Goal: Information Seeking & Learning: Learn about a topic

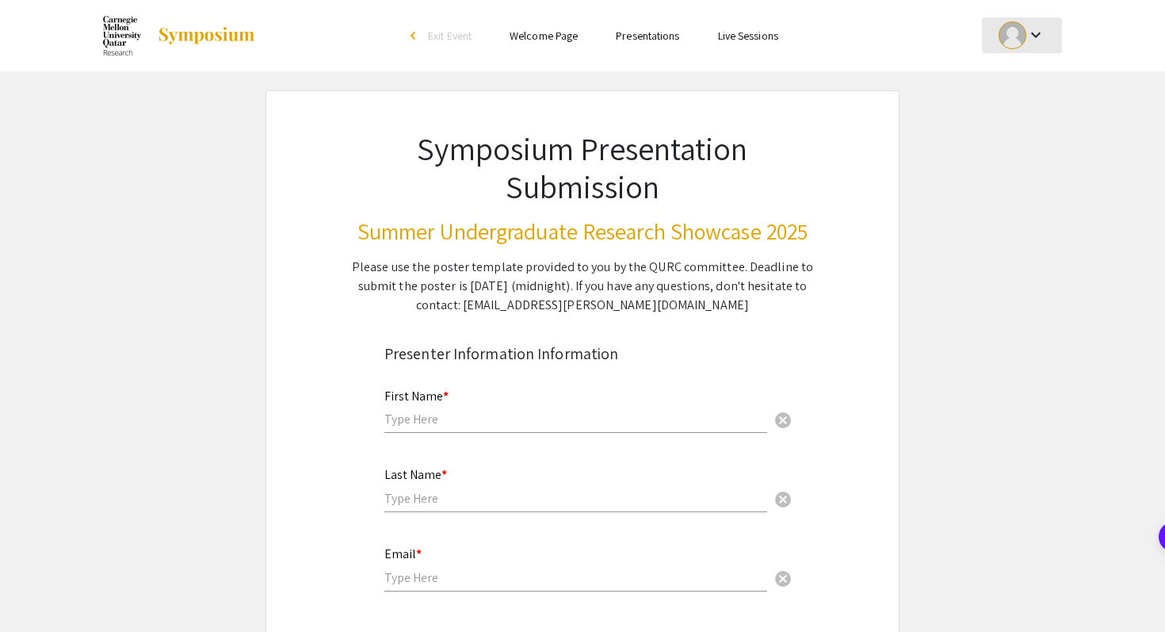
click at [1044, 41] on mat-icon "keyboard_arrow_down" at bounding box center [1035, 34] width 19 height 19
click at [1024, 117] on button "My Submissions" at bounding box center [1030, 116] width 97 height 38
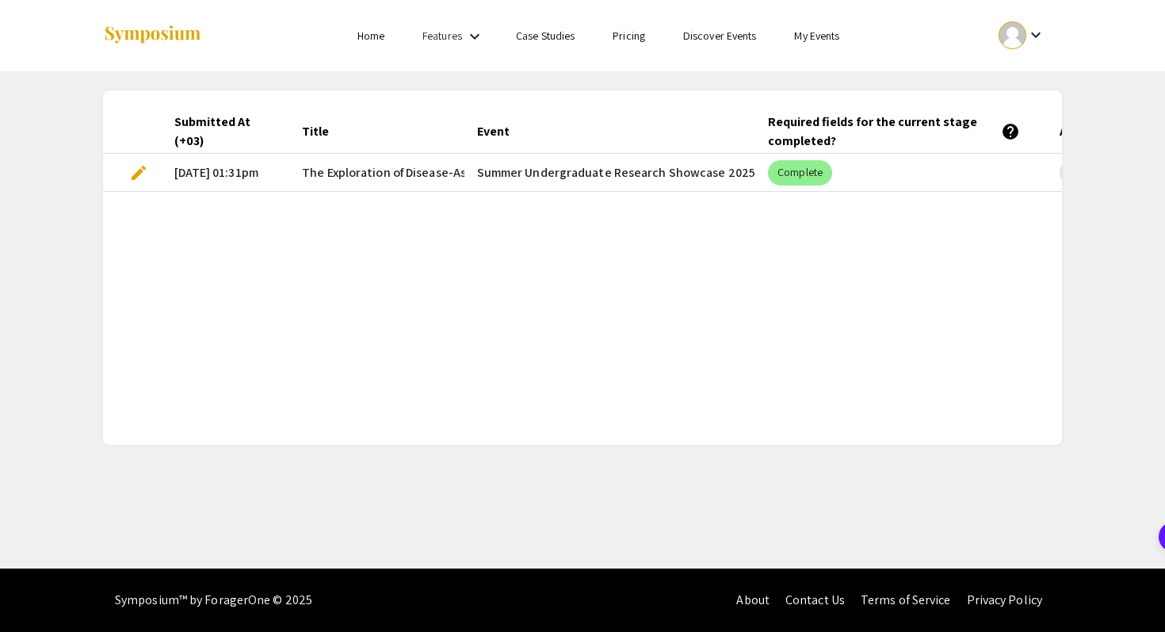
scroll to position [0, 3]
click at [586, 173] on mat-cell "Summer Undergraduate Research Showcase 2025" at bounding box center [610, 173] width 292 height 38
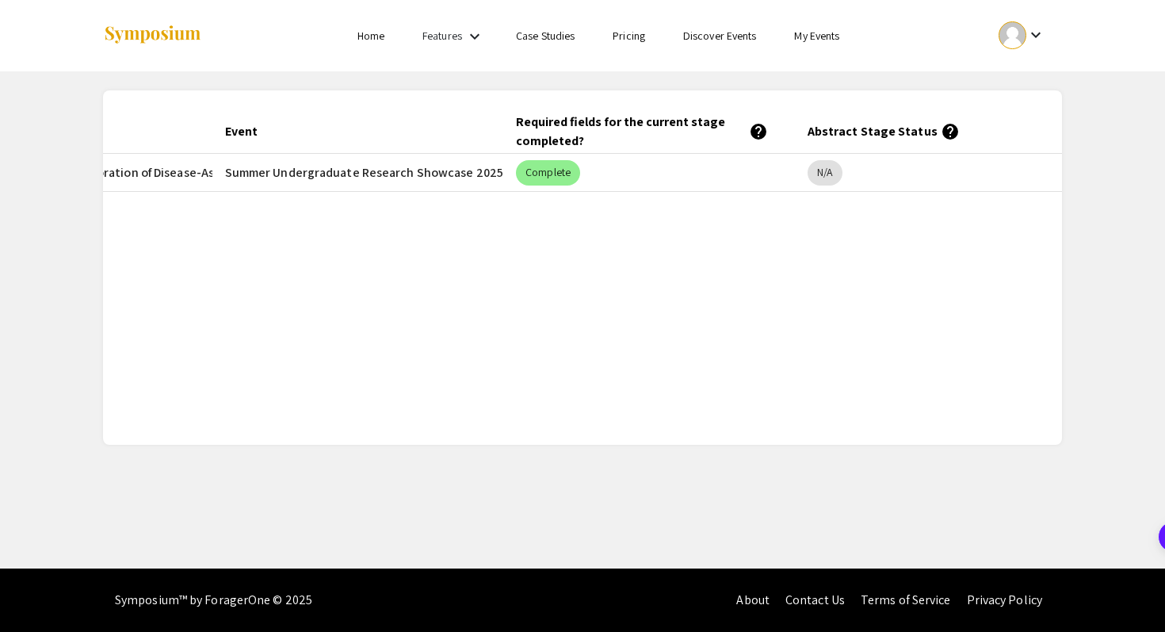
scroll to position [0, 250]
click at [450, 37] on link "Features" at bounding box center [442, 36] width 40 height 14
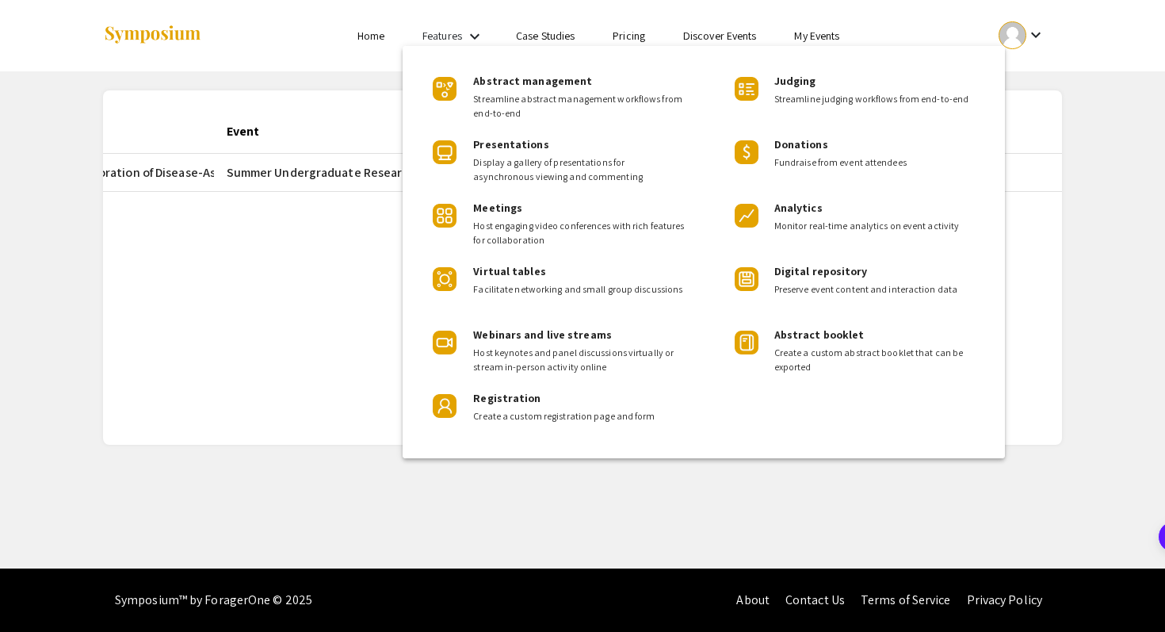
click at [450, 37] on div at bounding box center [582, 316] width 1165 height 632
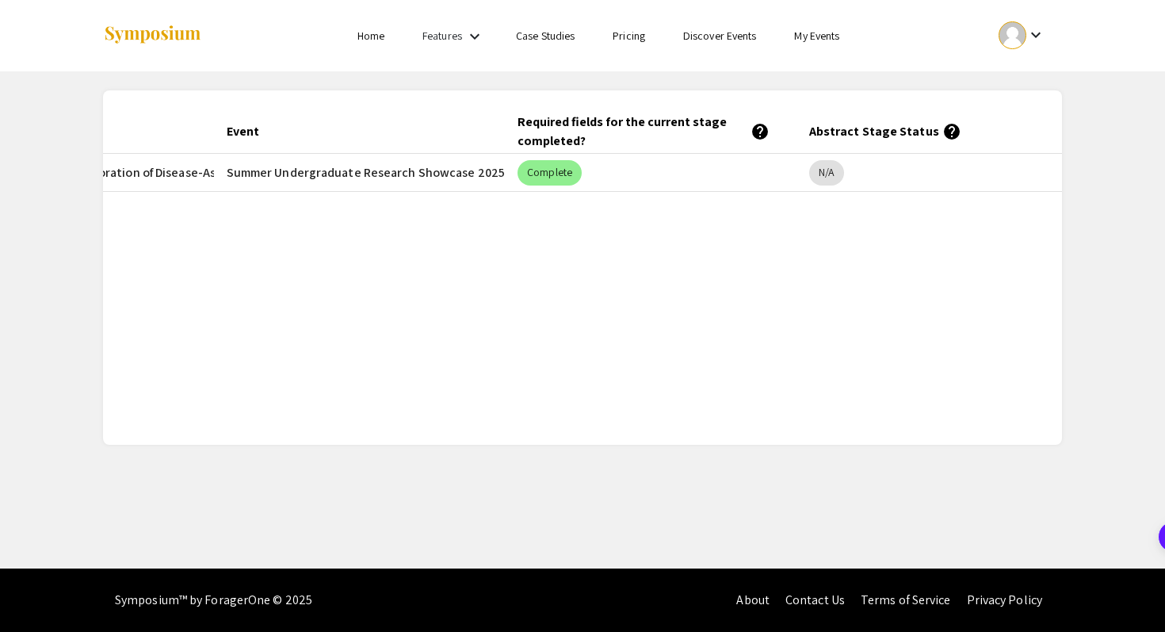
click at [812, 35] on link "My Events" at bounding box center [816, 36] width 45 height 14
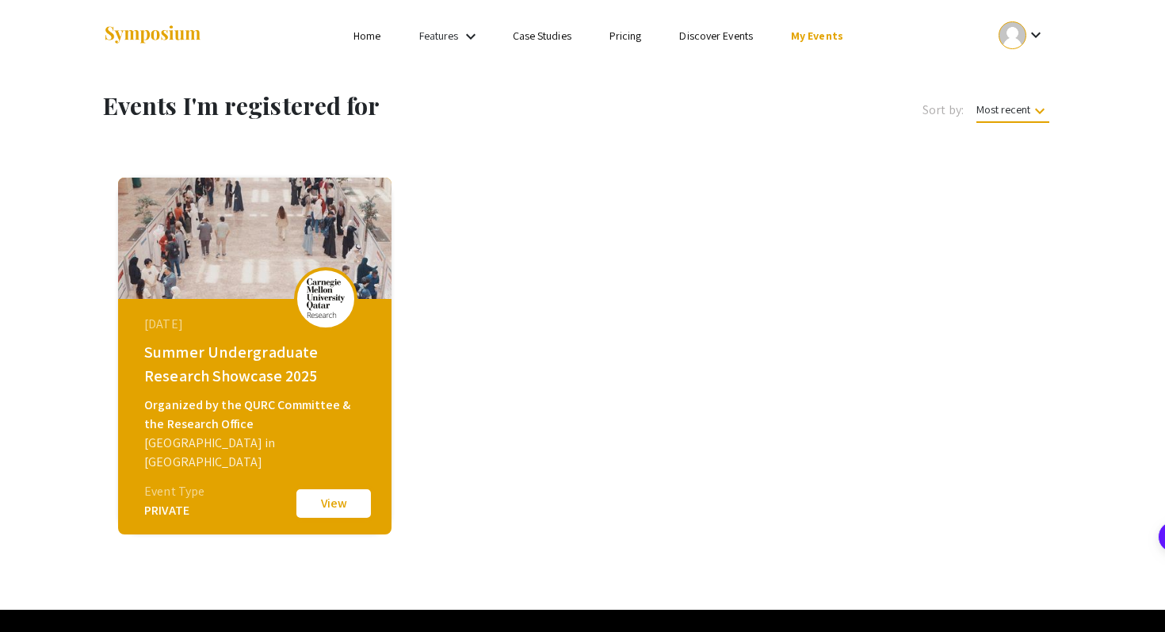
click at [339, 501] on button "View" at bounding box center [333, 503] width 79 height 33
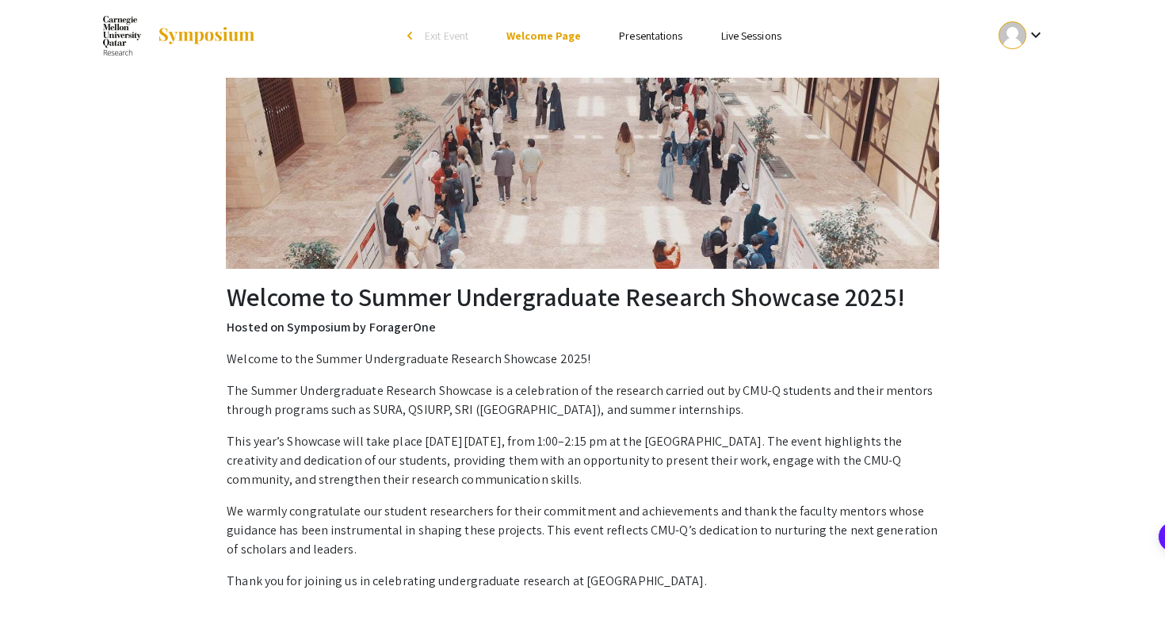
click at [651, 42] on link "Presentations" at bounding box center [650, 36] width 63 height 14
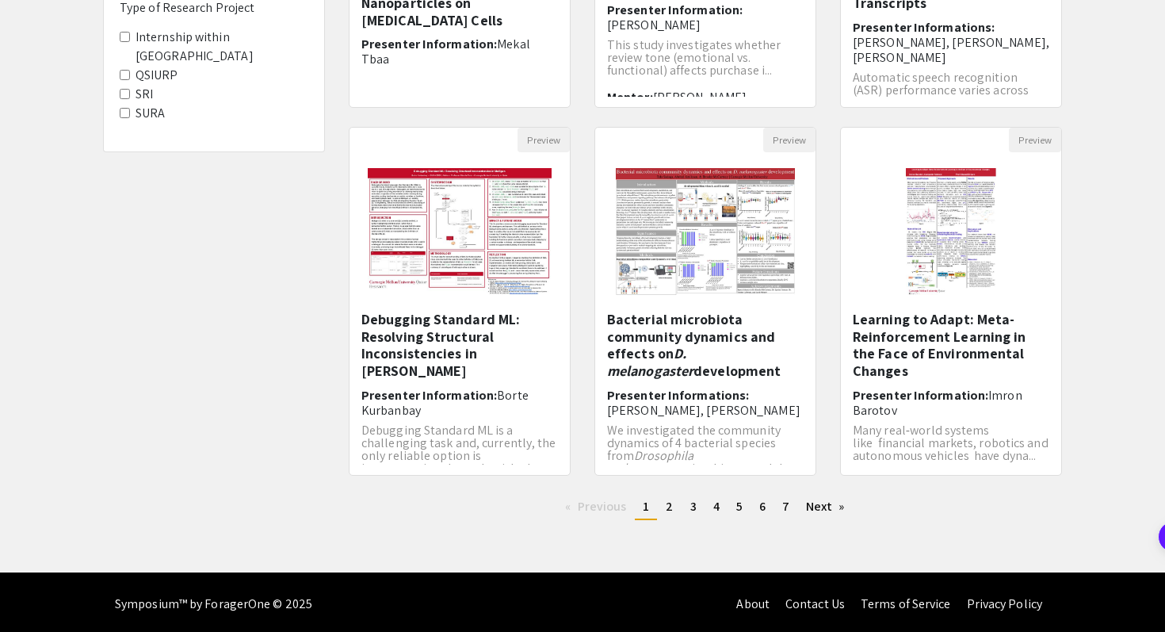
scroll to position [419, 0]
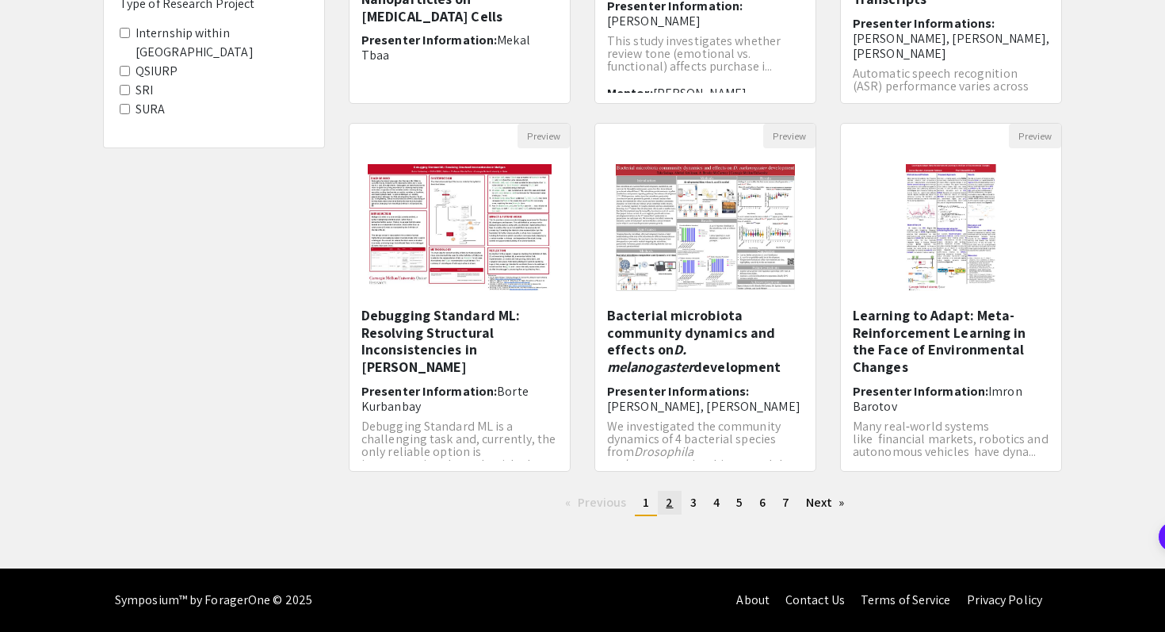
click at [671, 502] on span "2" at bounding box center [669, 502] width 7 height 17
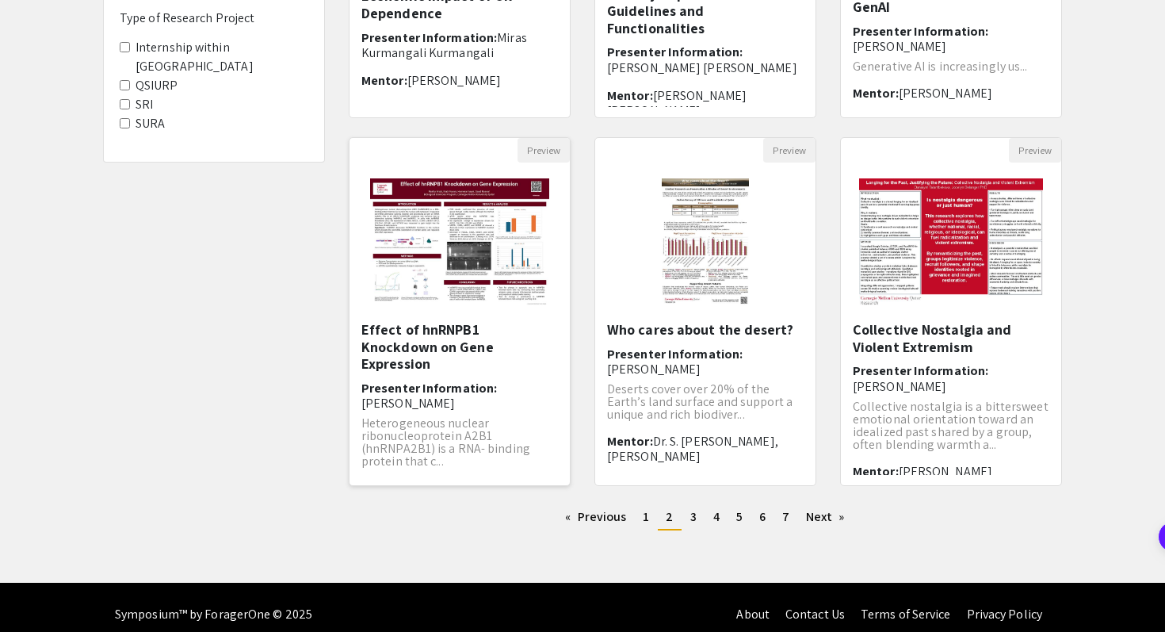
scroll to position [419, 0]
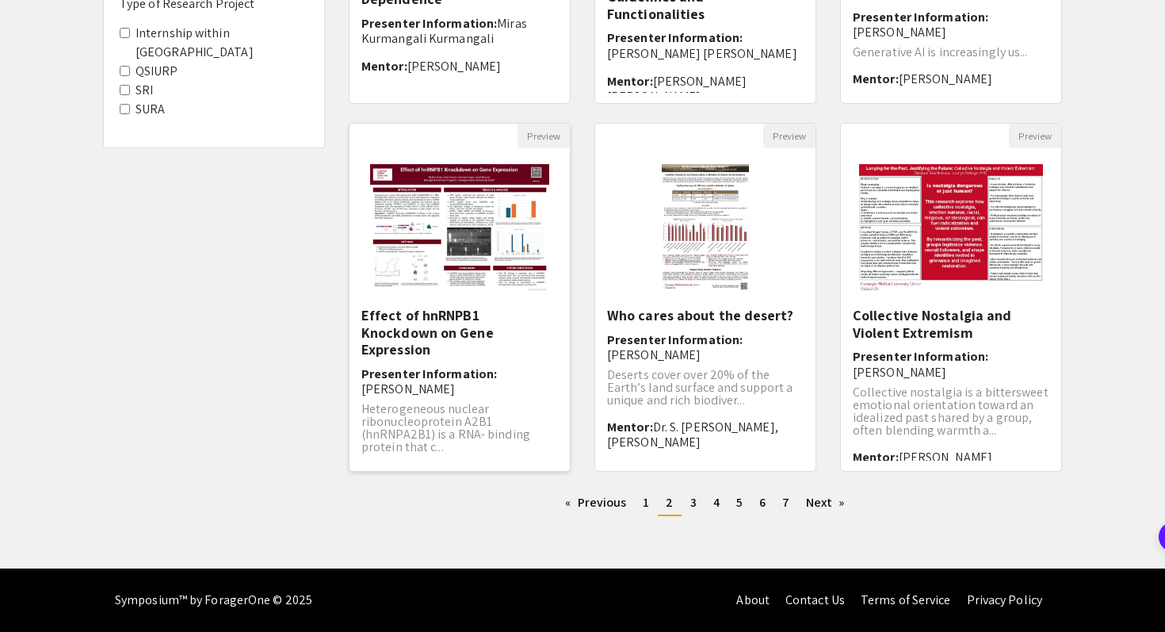
click at [457, 262] on img "Open Presentation <p>Effect of hnRNPB1 Knockdown on Gene Expression</p>" at bounding box center [459, 227] width 211 height 159
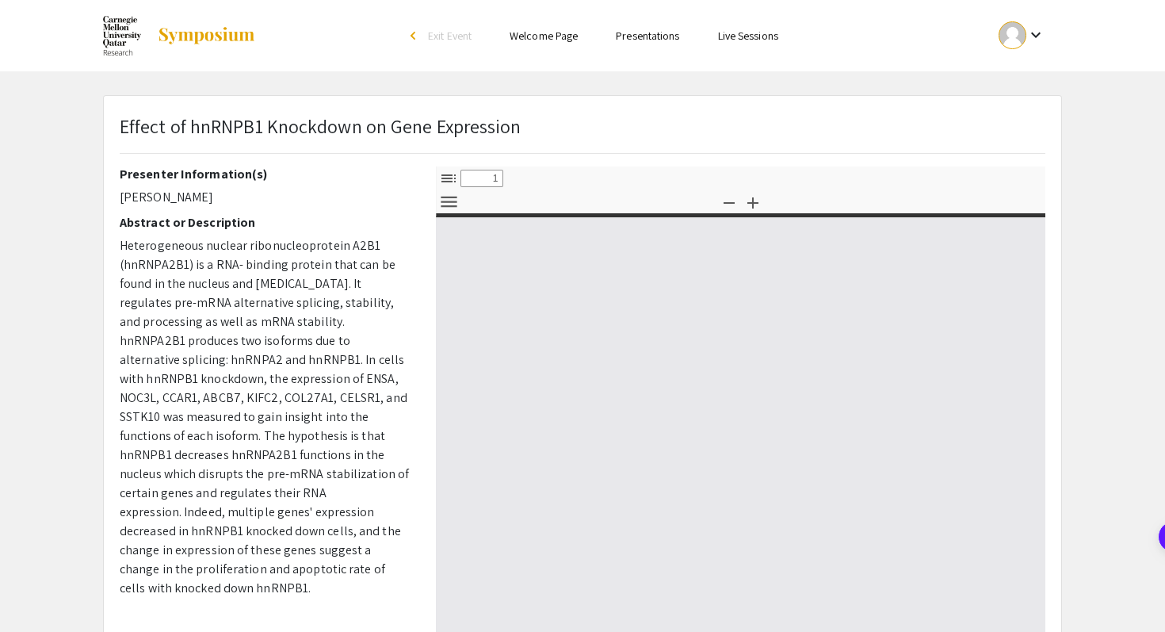
select select "custom"
type input "0"
select select "custom"
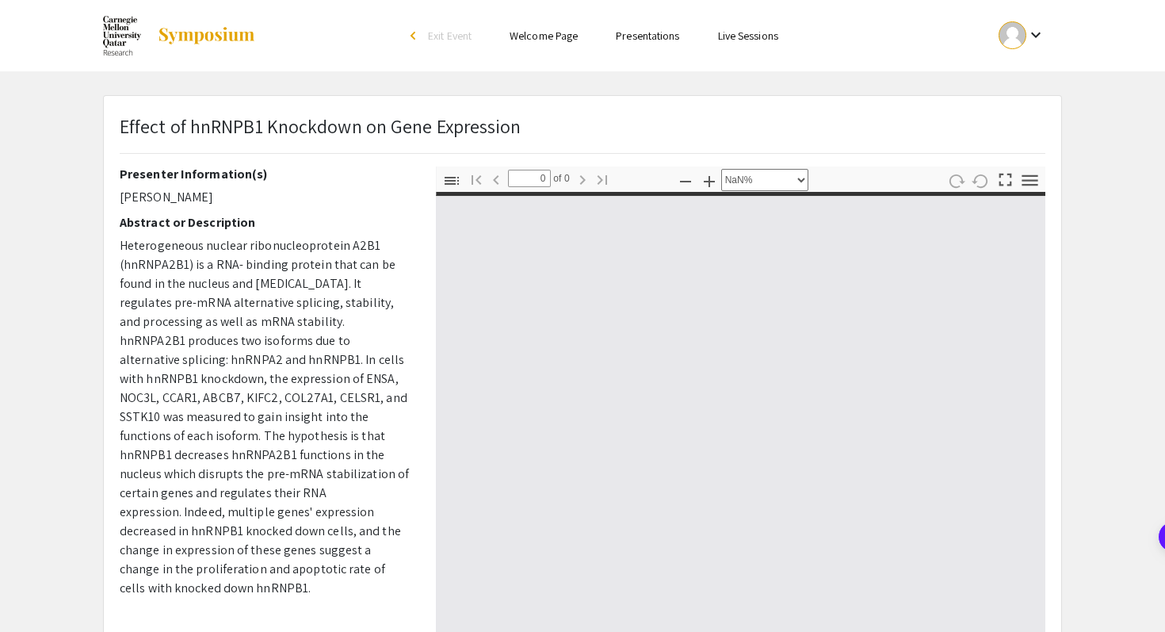
type input "1"
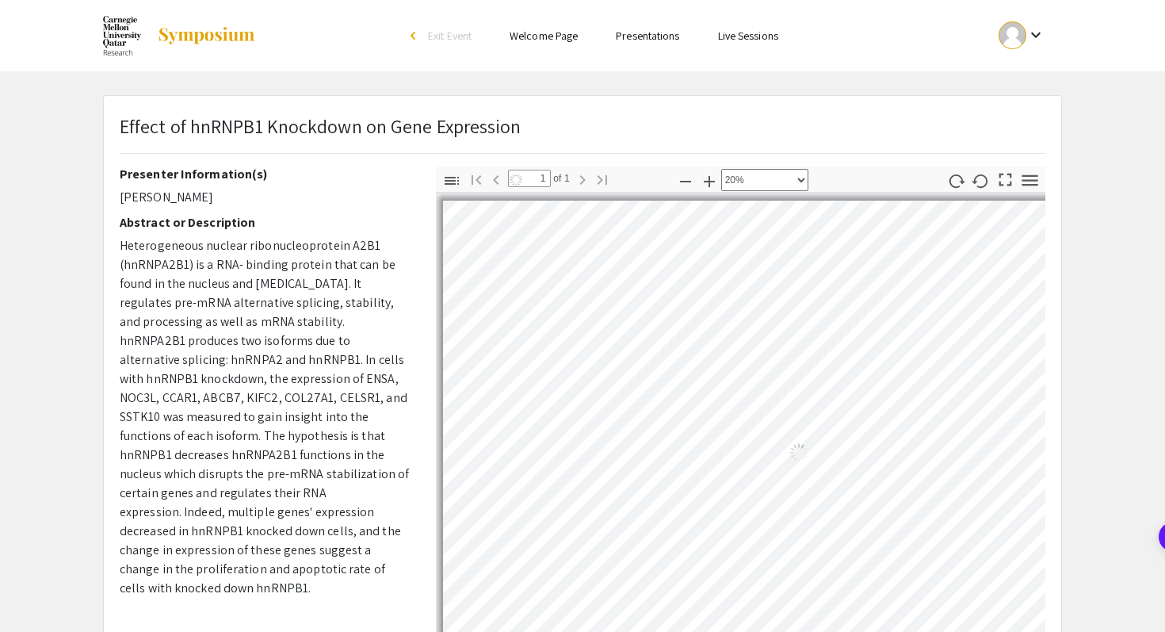
scroll to position [0, 117]
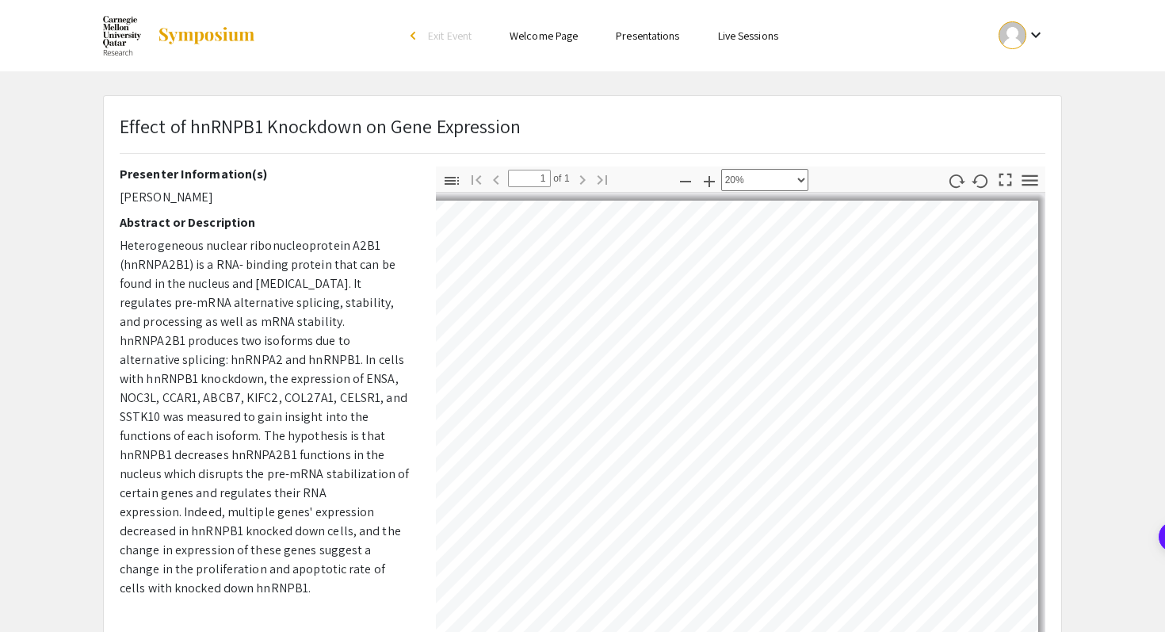
select select "custom"
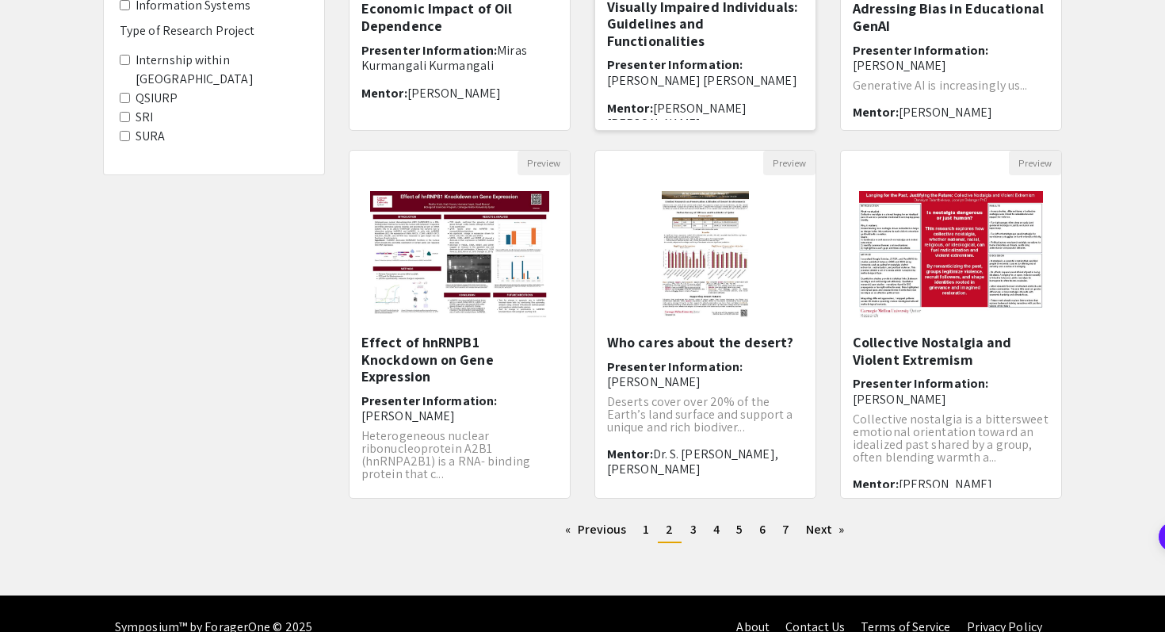
scroll to position [419, 0]
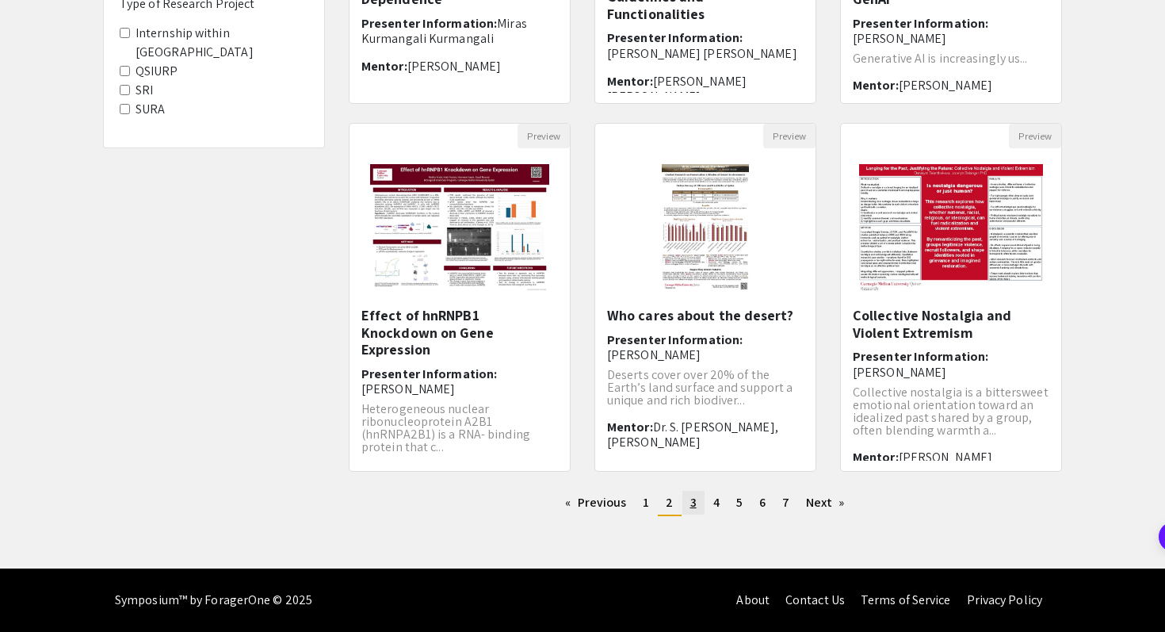
click at [694, 504] on span "3" at bounding box center [693, 502] width 6 height 17
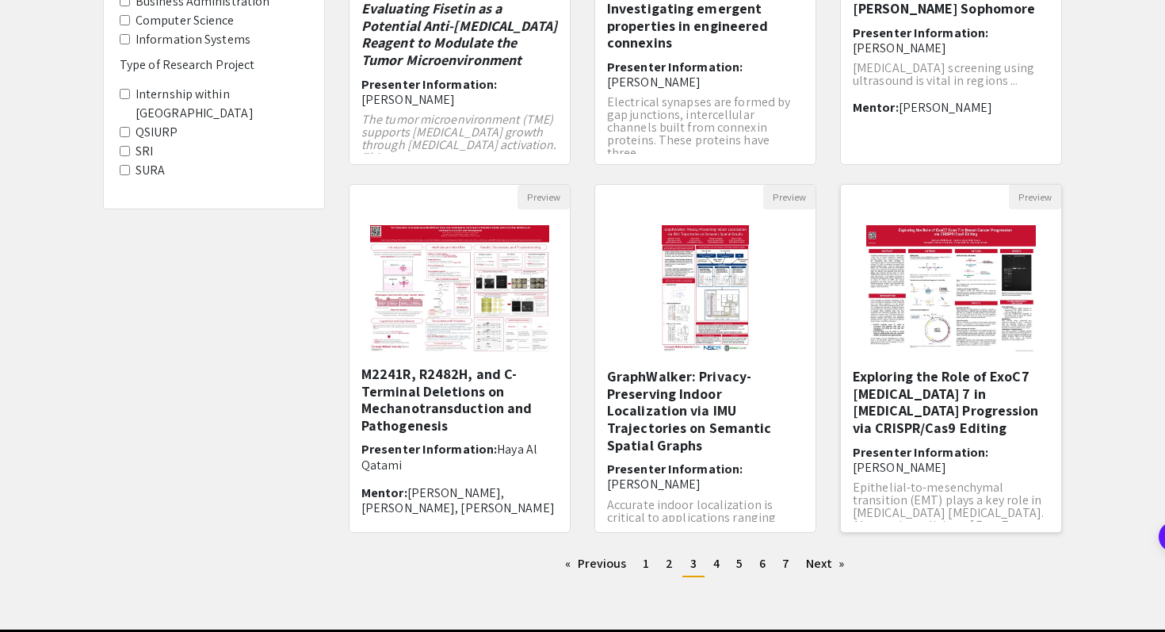
scroll to position [359, 0]
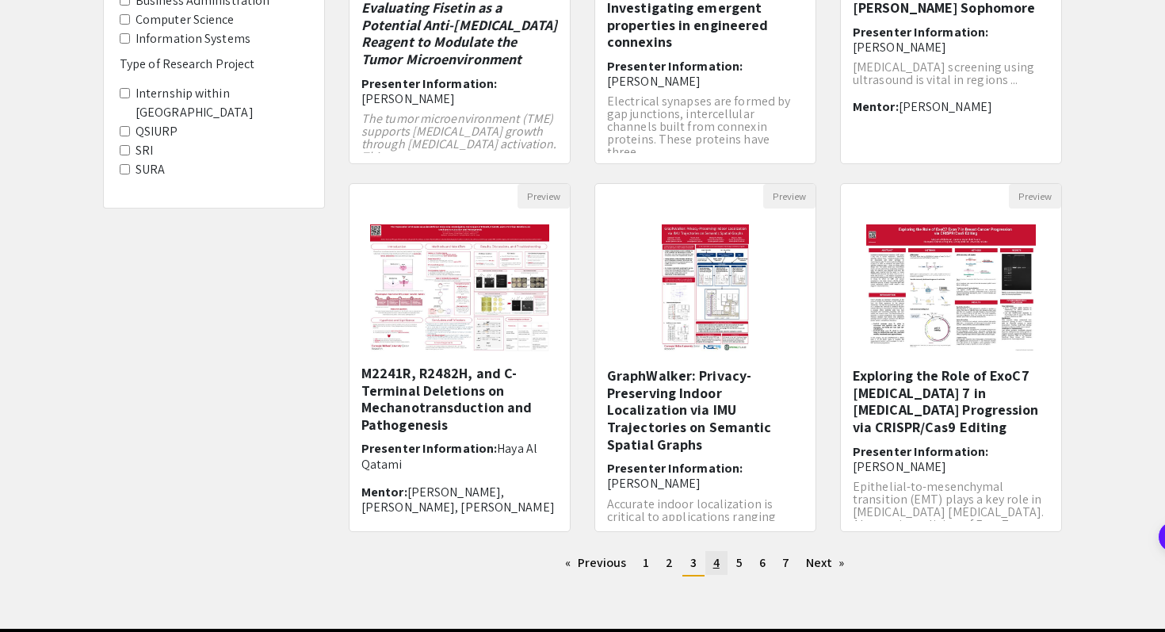
click at [713, 567] on span "4" at bounding box center [716, 562] width 6 height 17
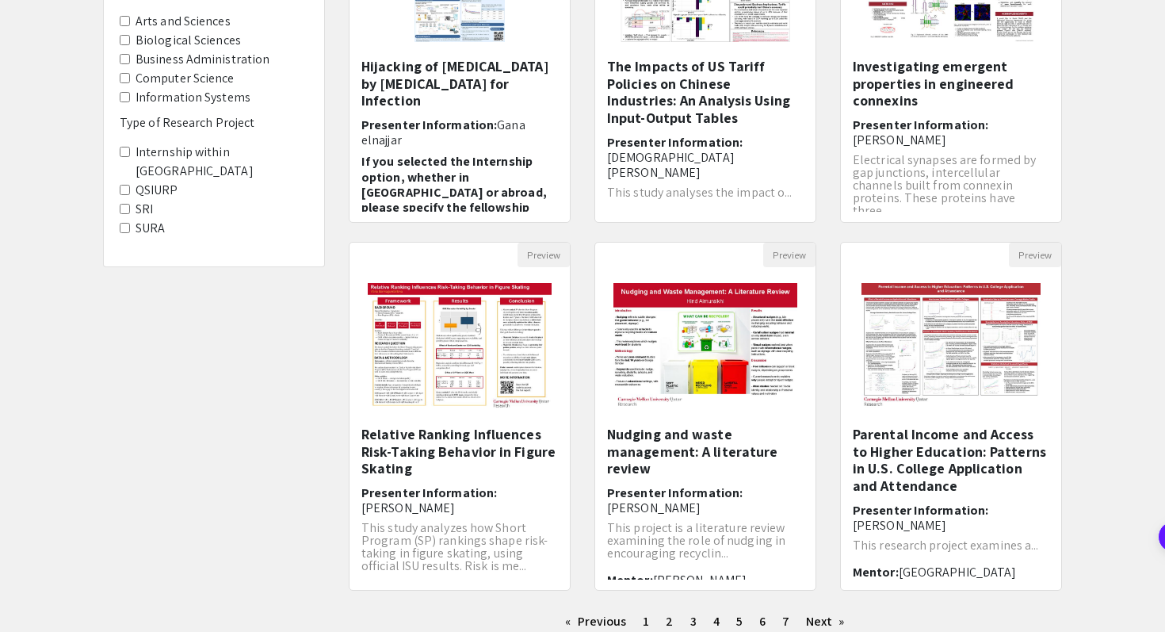
scroll to position [350, 0]
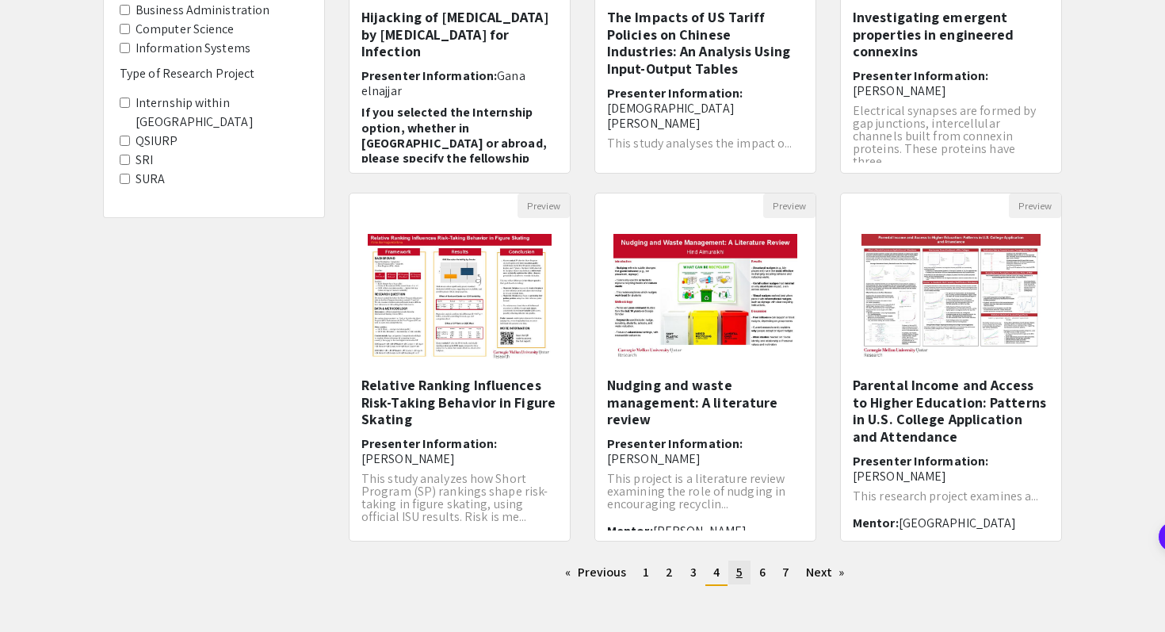
click at [739, 574] on span "5" at bounding box center [739, 571] width 6 height 17
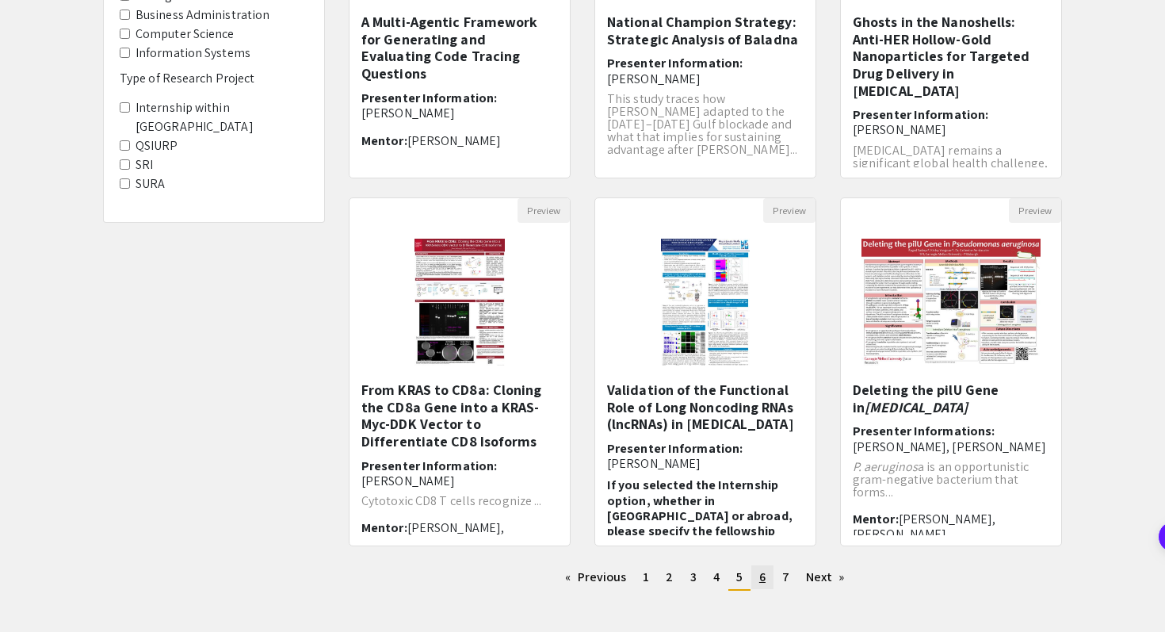
click at [765, 584] on span "6" at bounding box center [762, 576] width 6 height 17
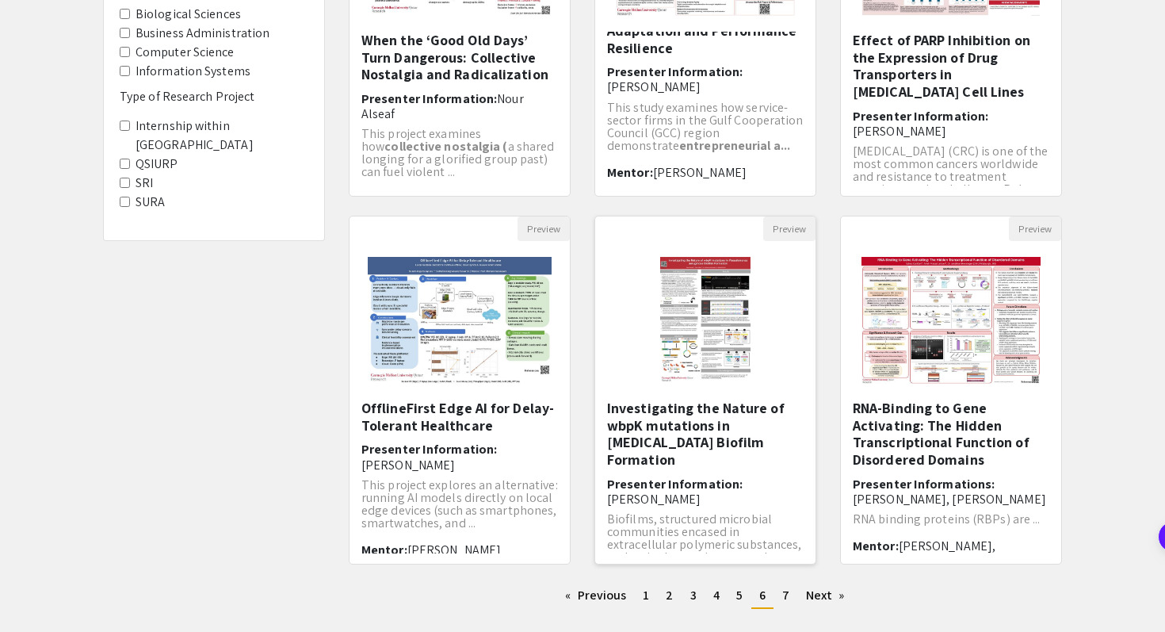
scroll to position [330, 0]
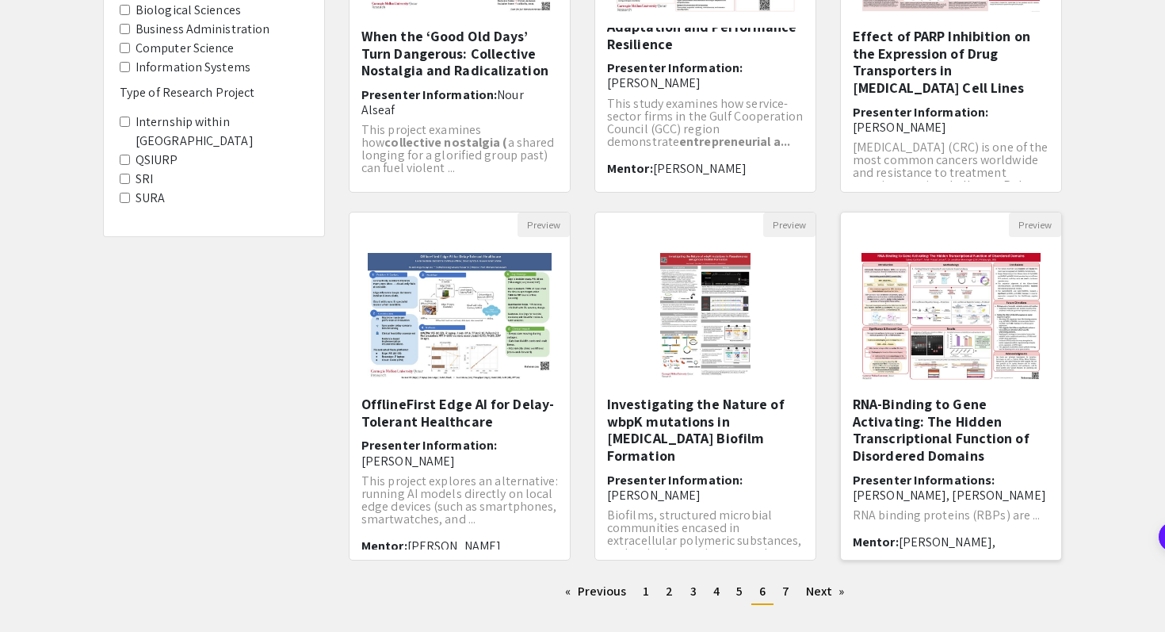
click at [979, 292] on img at bounding box center [951, 316] width 211 height 159
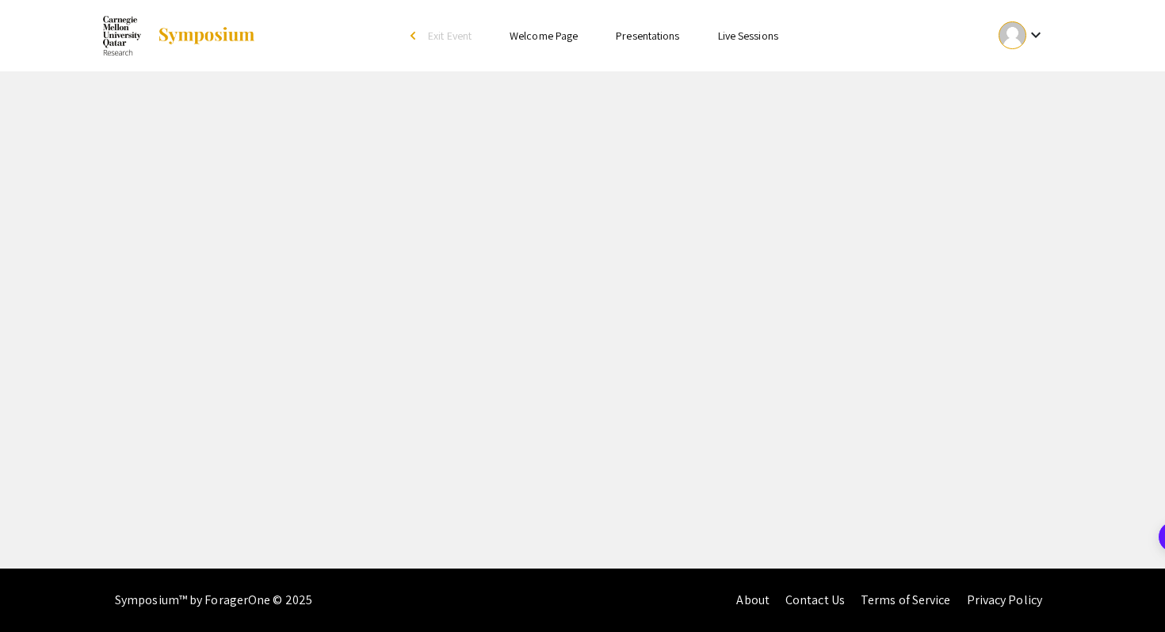
select select "custom"
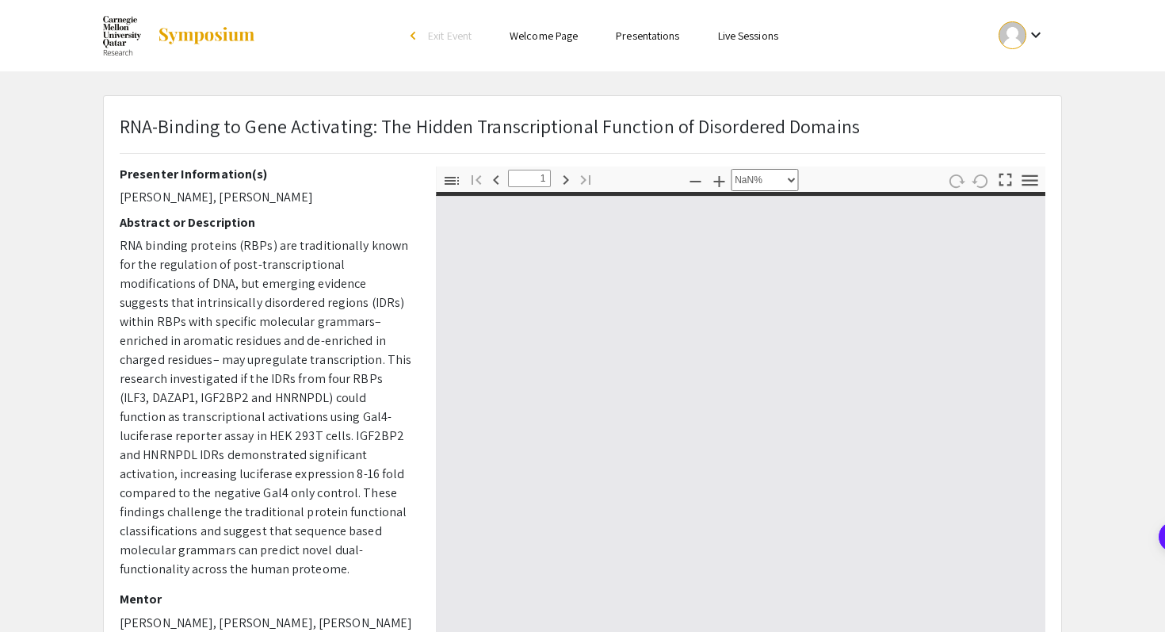
type input "0"
select select "auto"
type input "1"
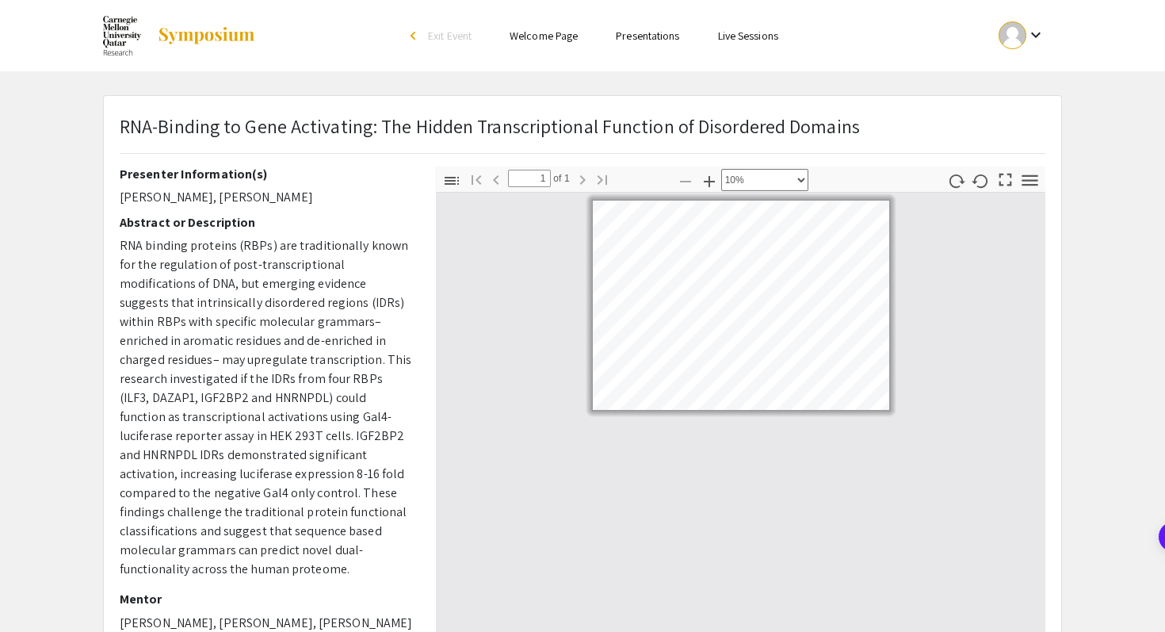
select select "custom"
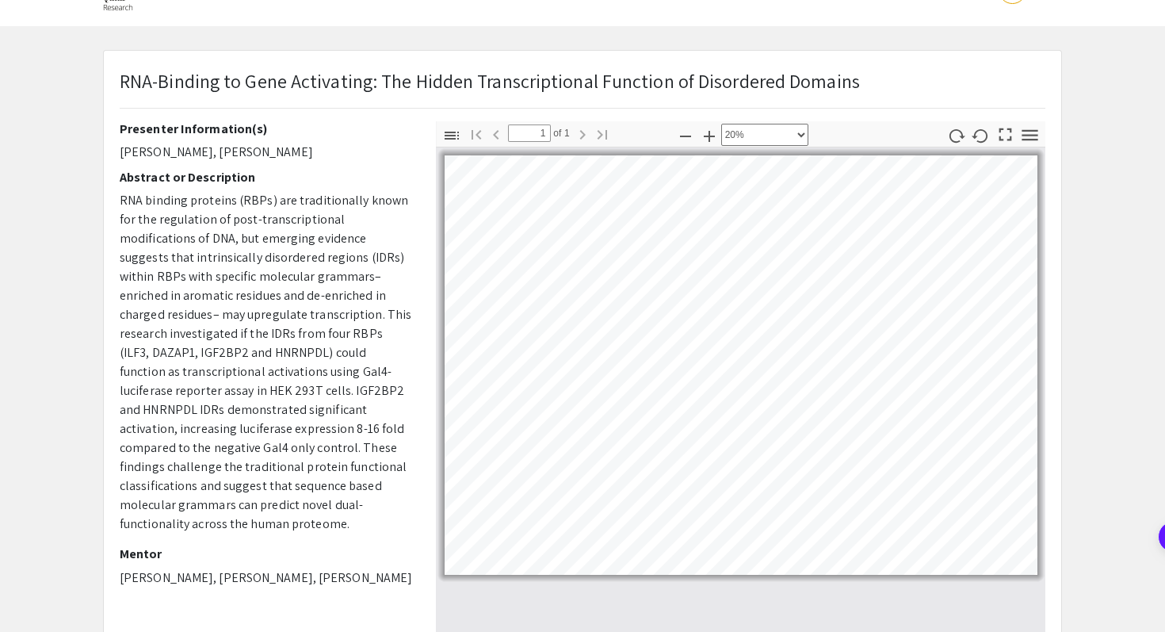
scroll to position [49, 0]
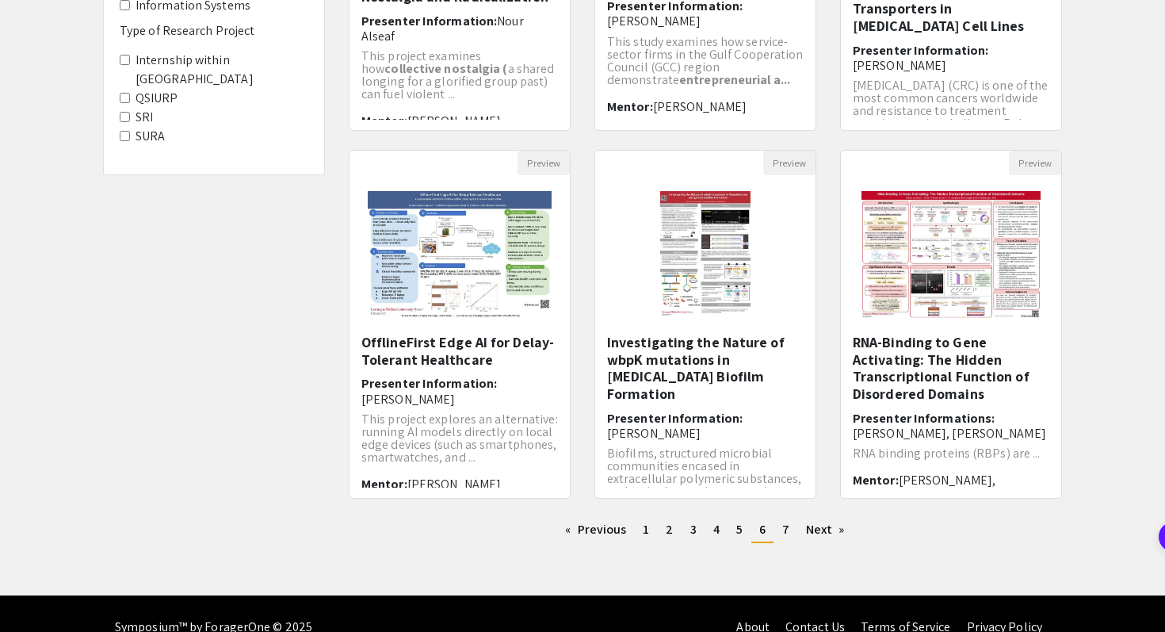
scroll to position [419, 0]
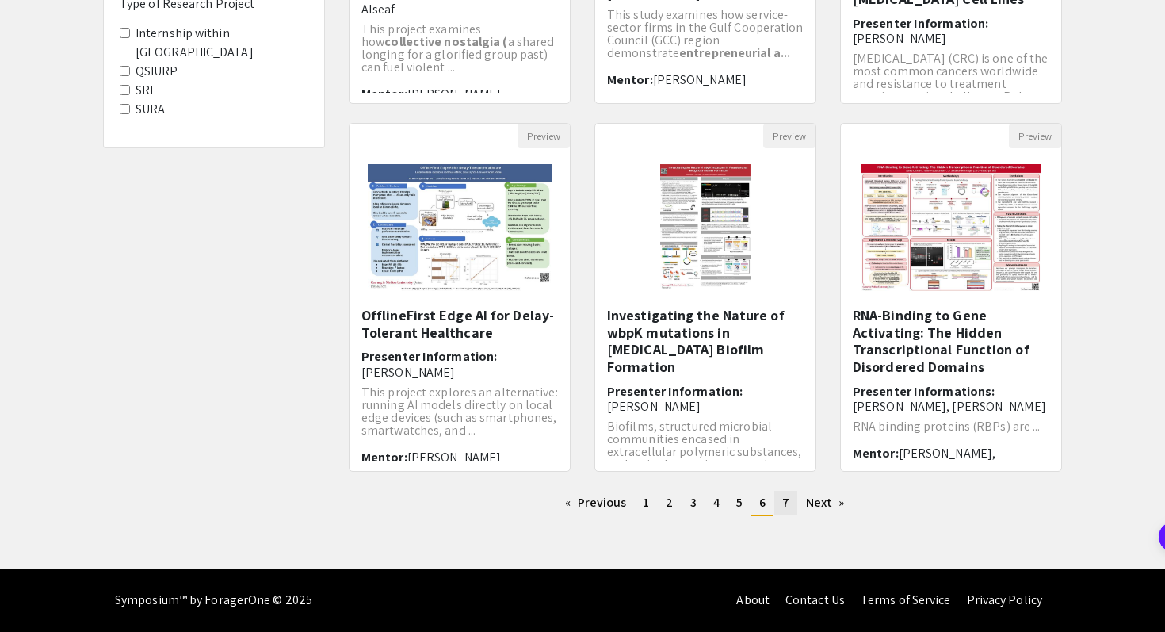
click at [785, 506] on span "7" at bounding box center [785, 502] width 7 height 17
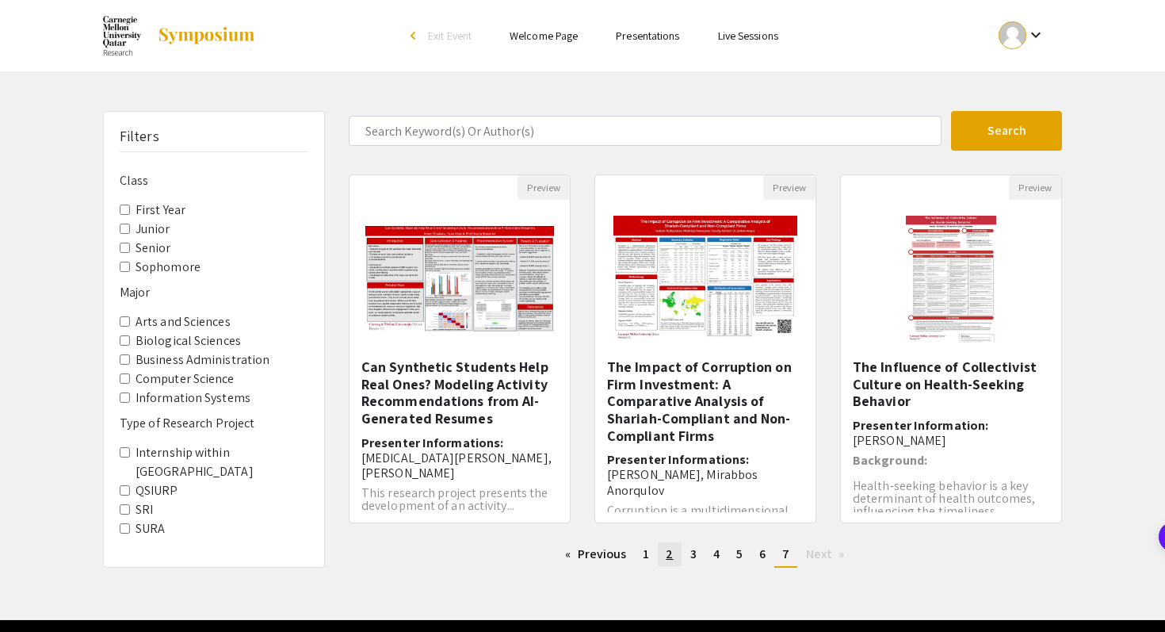
click at [668, 555] on span "2" at bounding box center [669, 553] width 7 height 17
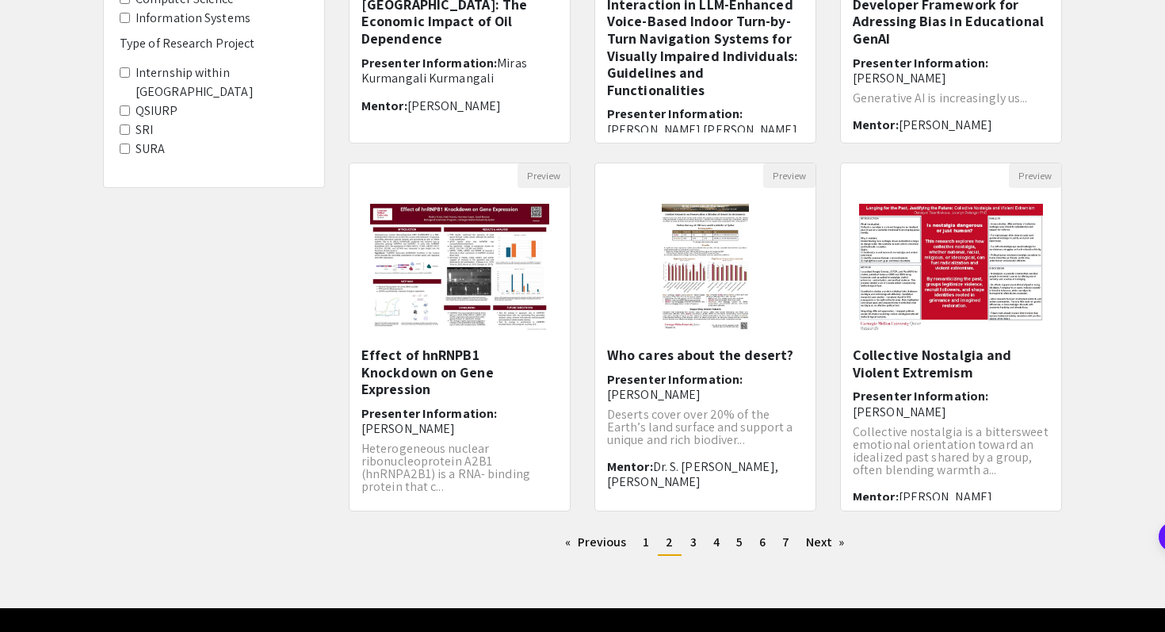
scroll to position [380, 0]
click at [690, 545] on span "3" at bounding box center [693, 541] width 6 height 17
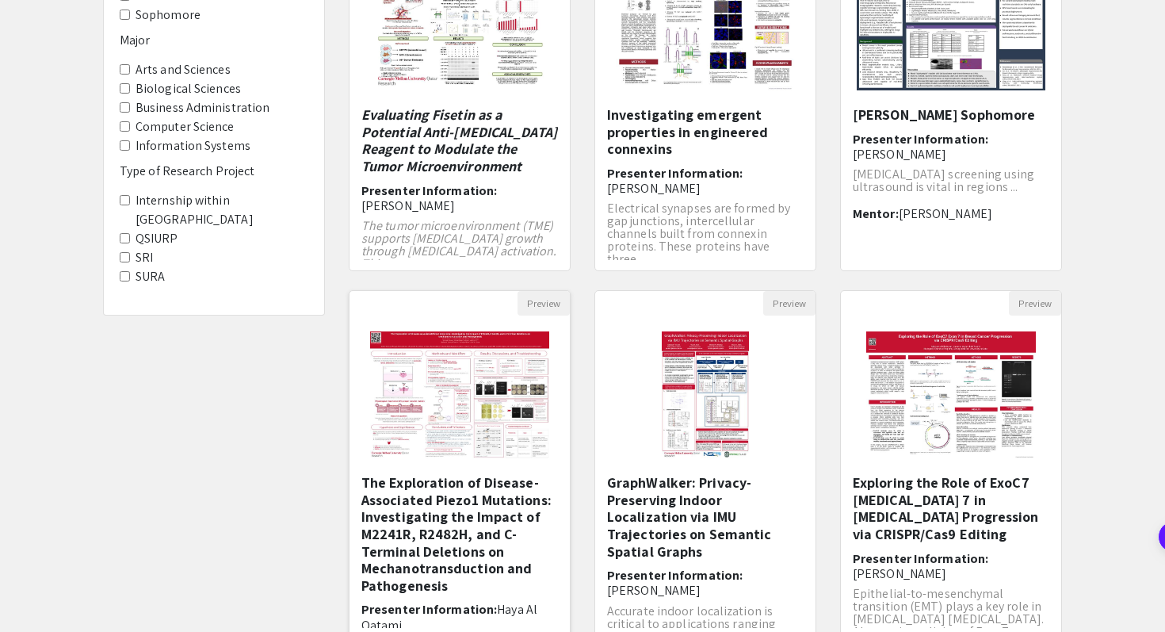
scroll to position [265, 0]
